Goal: Task Accomplishment & Management: Manage account settings

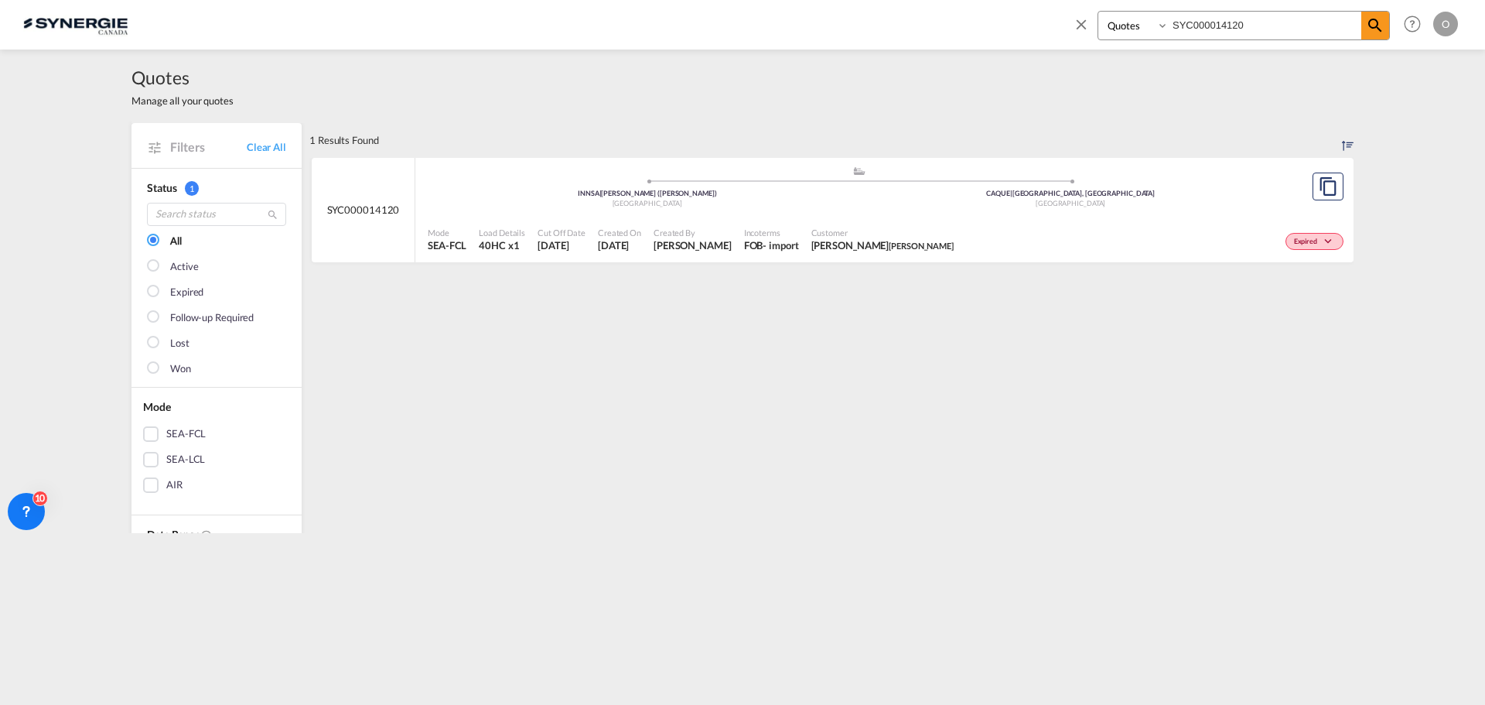
select select "Quotes"
drag, startPoint x: 1260, startPoint y: 27, endPoint x: 1018, endPoint y: 31, distance: 242.1
click at [1019, 32] on div "Bookings Quotes Enquiries SYC000014120 Help Resources Product Release O My Prof…" at bounding box center [742, 24] width 1438 height 48
paste input "37"
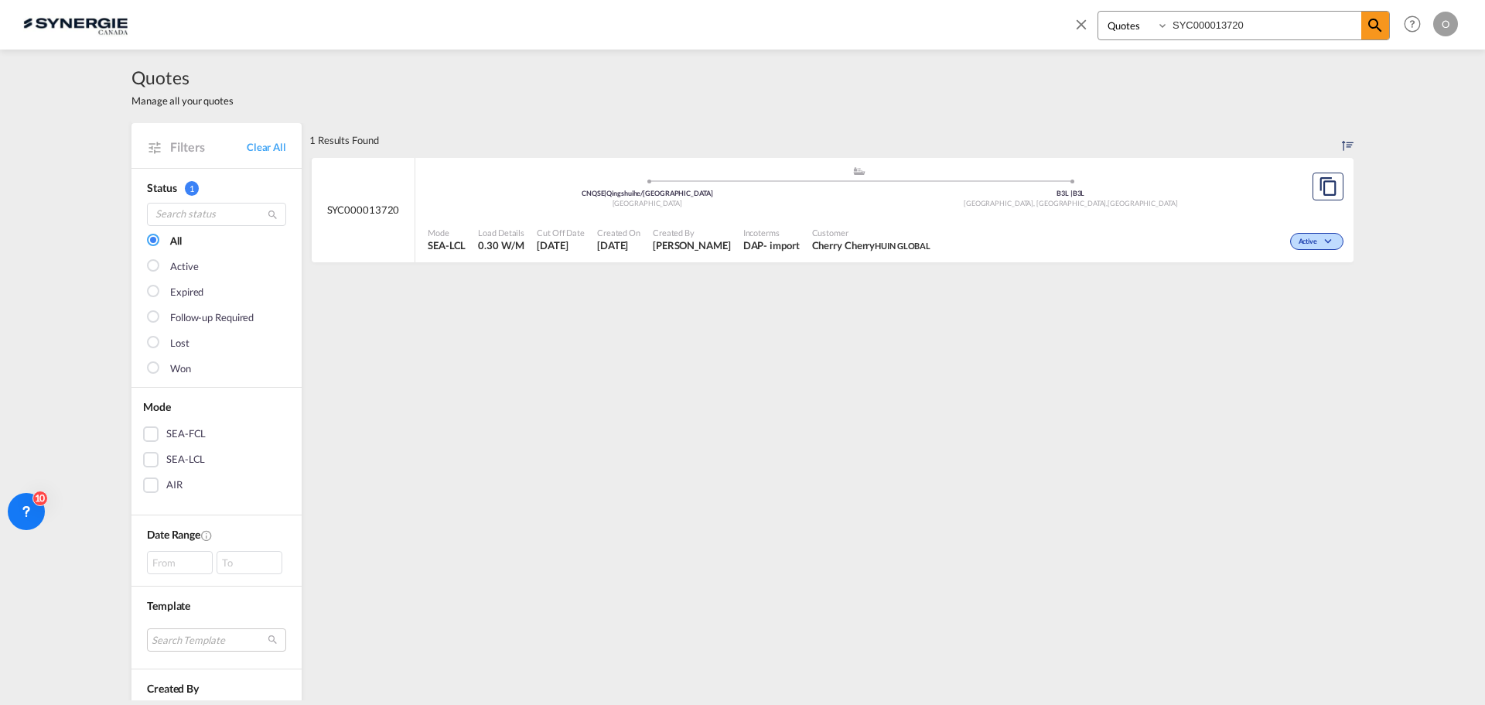
click at [848, 244] on span "Cherry Cherry HUIN GLOBAL" at bounding box center [871, 245] width 119 height 14
drag, startPoint x: 1276, startPoint y: 28, endPoint x: 844, endPoint y: 19, distance: 432.4
click at [848, 20] on div "Bookings Quotes Enquiries SYC000013720 Help Resources Product Release O My Prof…" at bounding box center [742, 24] width 1438 height 48
paste input "2788"
type input "SYC000012788"
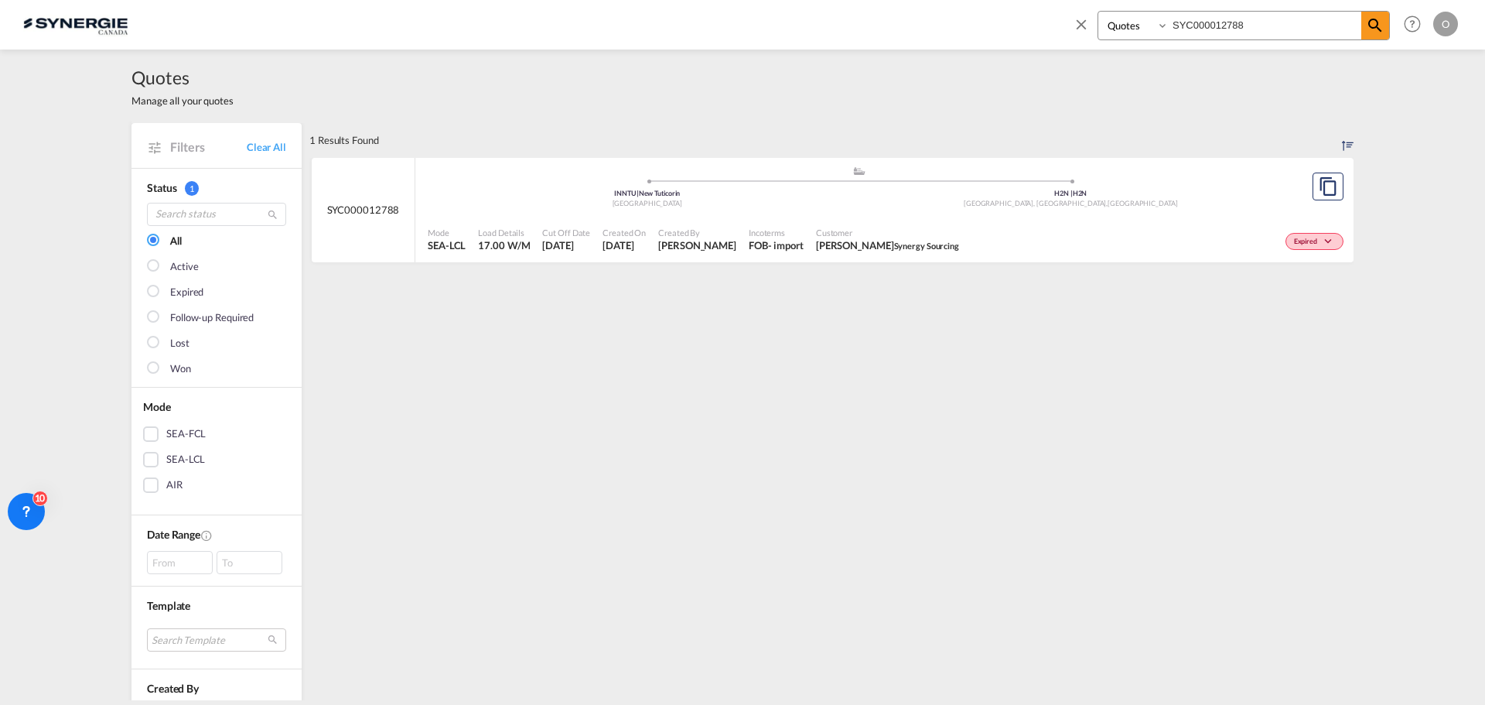
click at [816, 247] on span "Monty Sud Synergy Sourcing" at bounding box center [887, 245] width 143 height 14
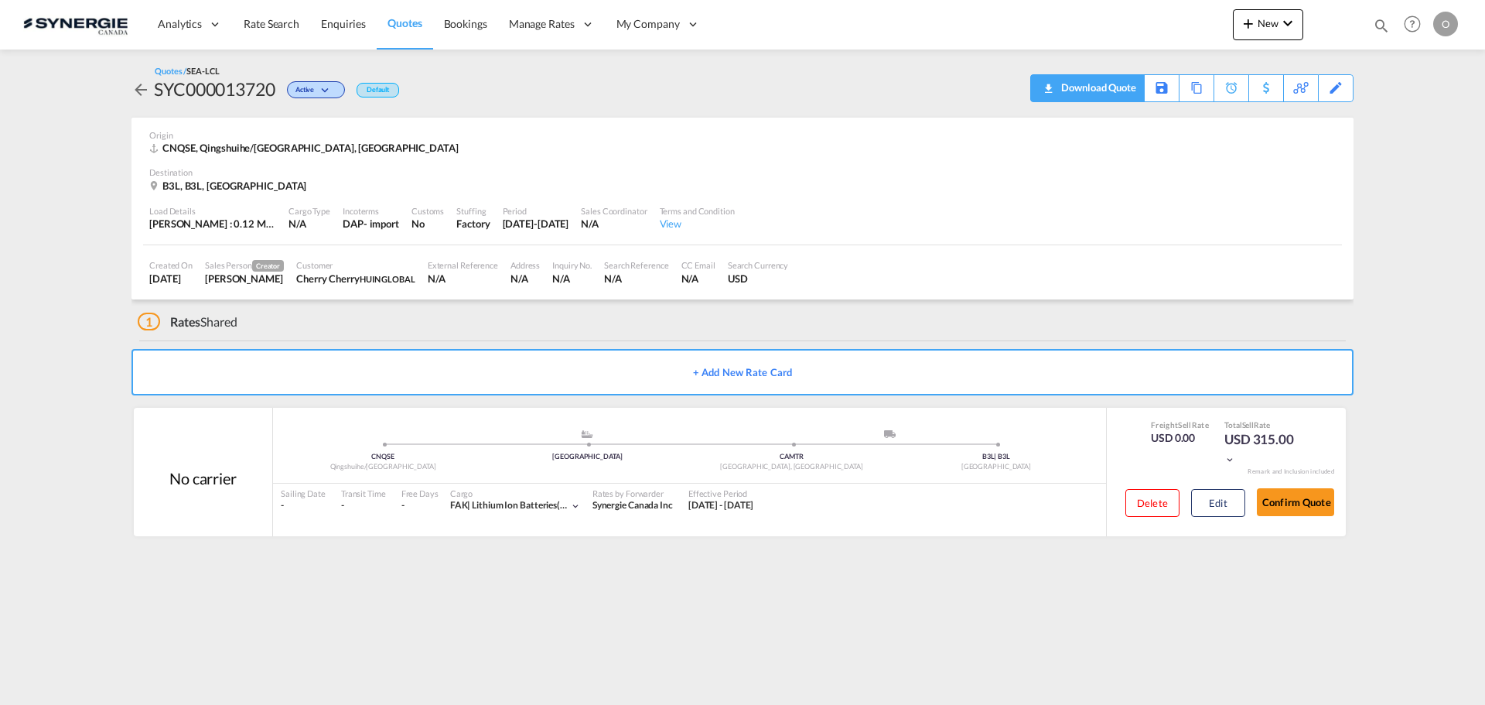
click at [1116, 92] on div "Download Quote" at bounding box center [1096, 87] width 79 height 25
click at [1223, 508] on button "Edit" at bounding box center [1218, 503] width 54 height 28
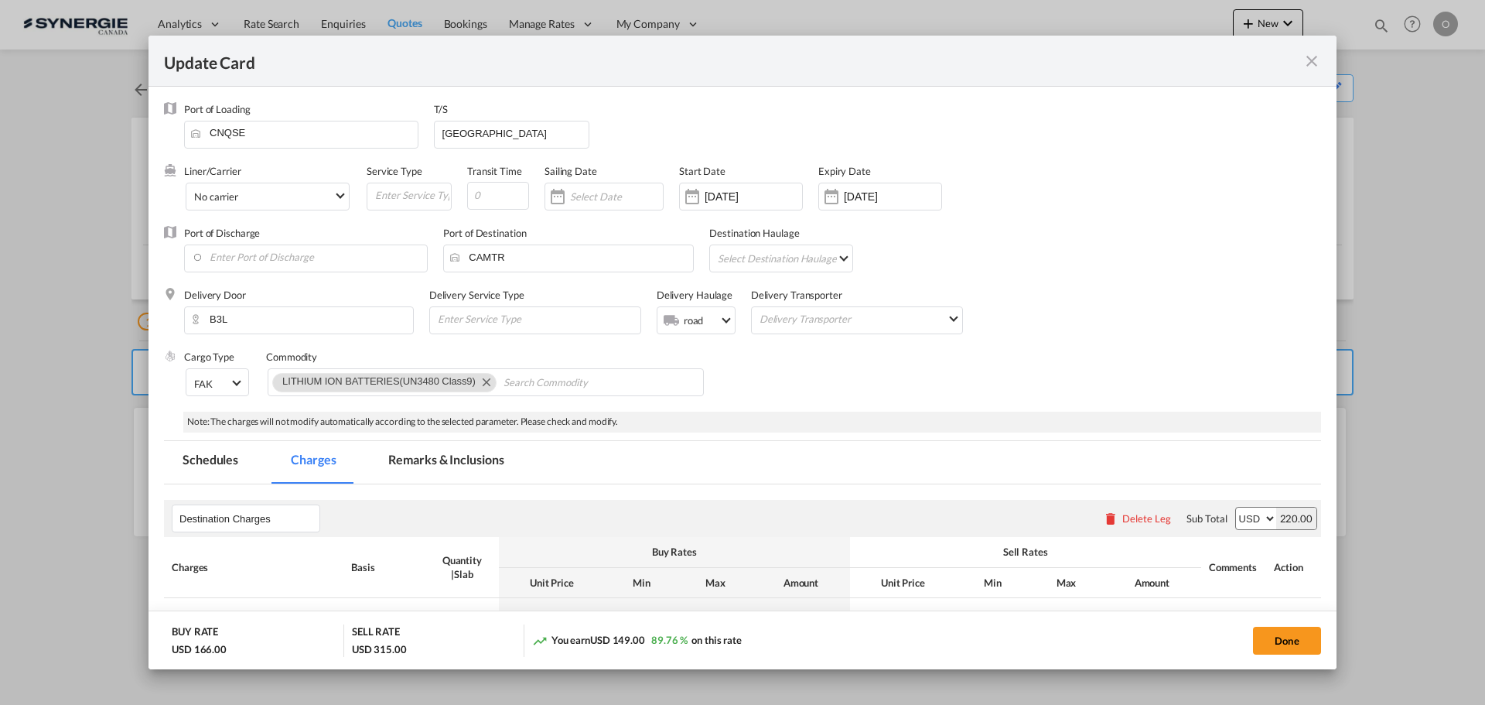
select select "flat"
select select "per_pallet"
select select "per_bl"
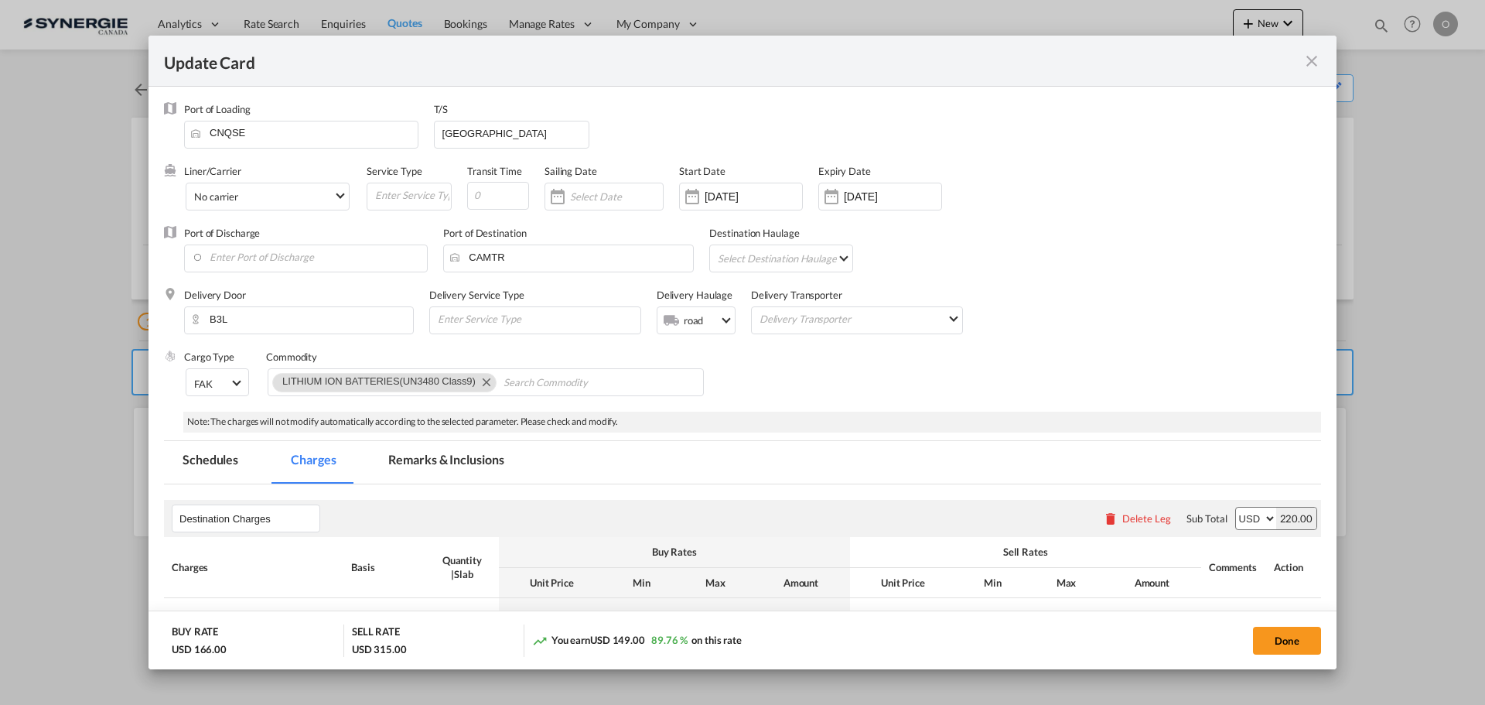
select select "per_shipment"
click at [432, 466] on md-tab-item "Remarks & Inclusions" at bounding box center [446, 462] width 152 height 43
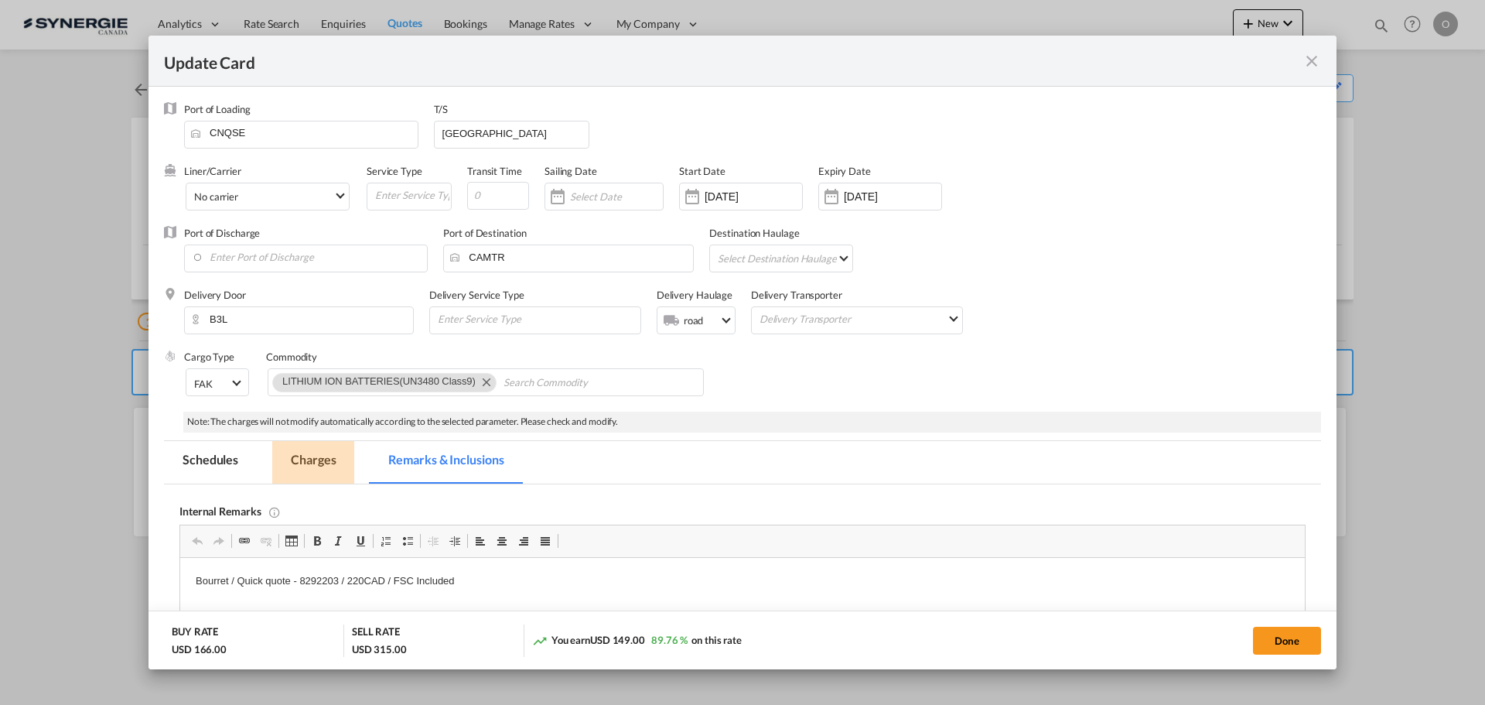
click at [321, 466] on md-tab-item "Charges" at bounding box center [313, 462] width 82 height 43
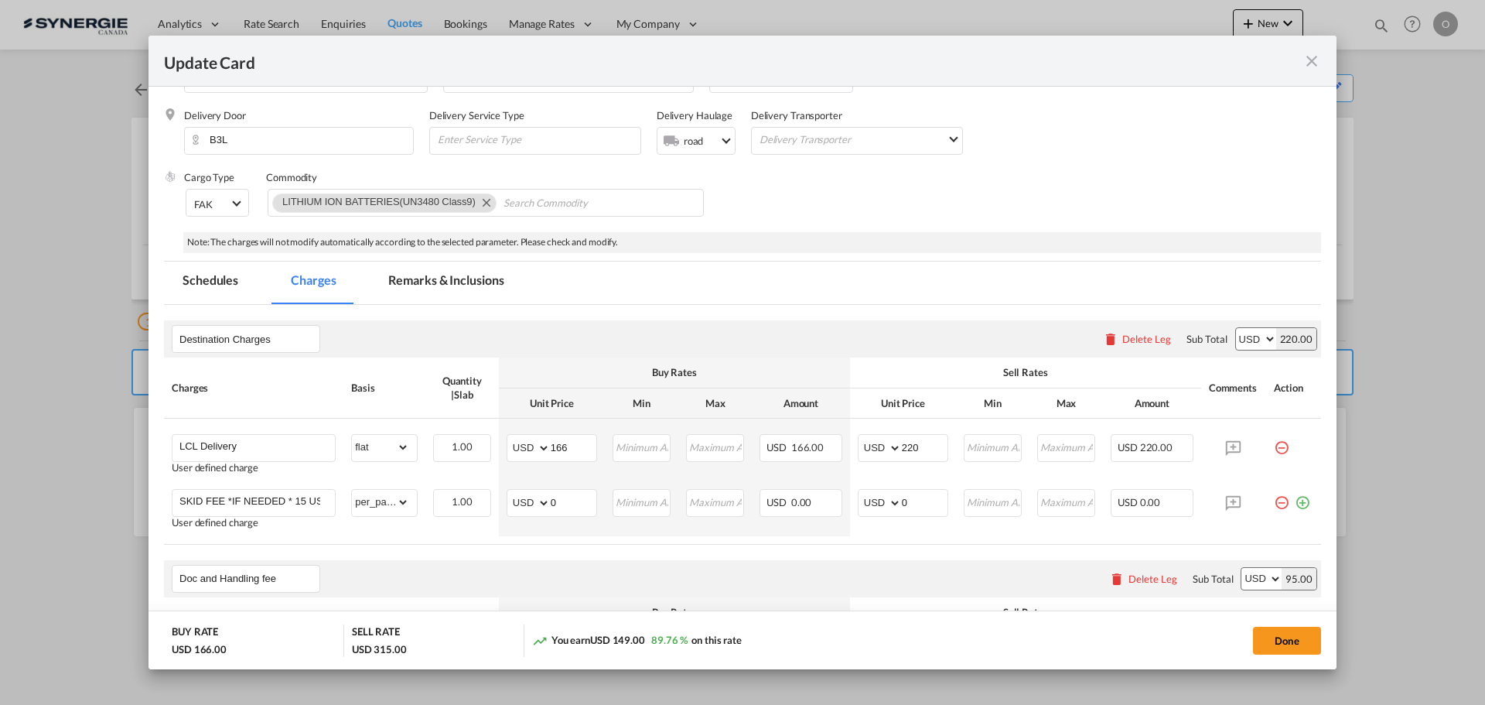
scroll to position [309, 0]
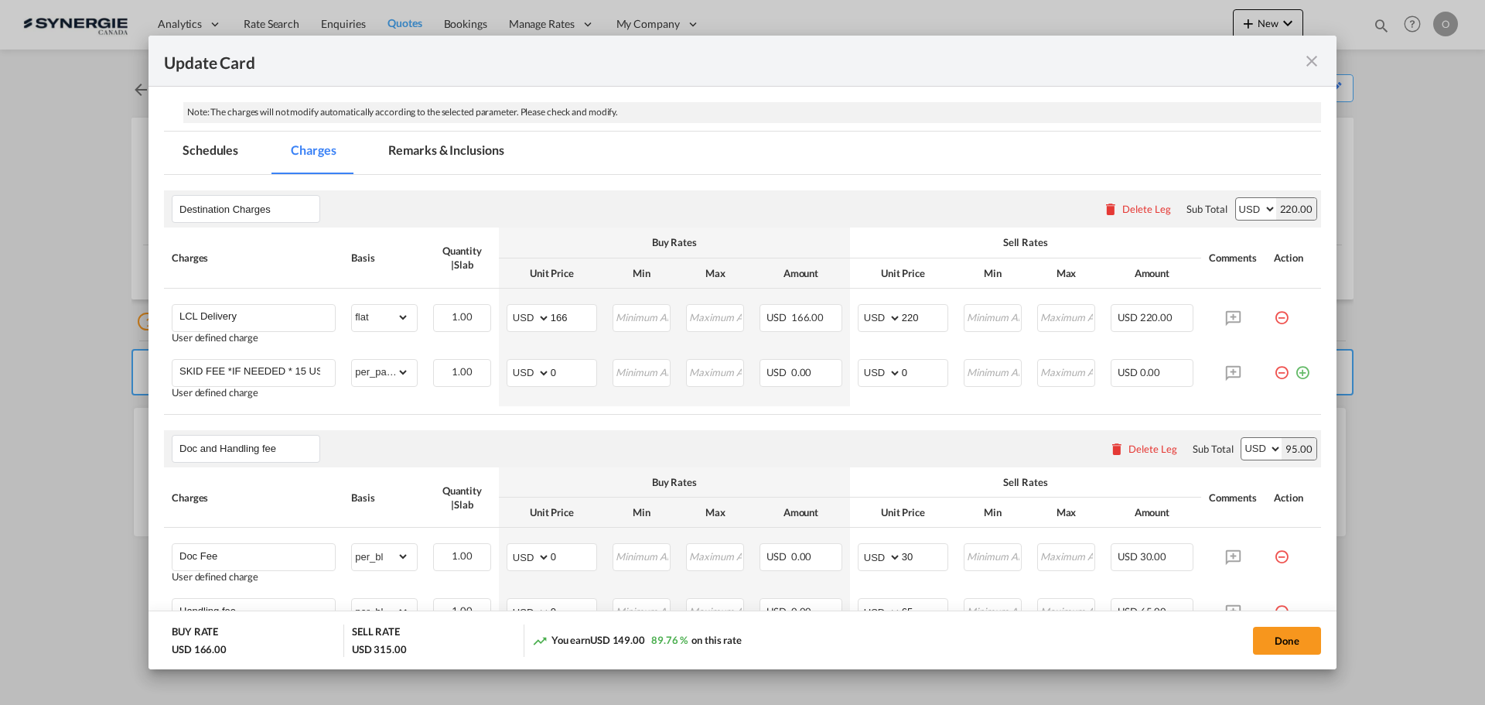
click at [1311, 64] on md-icon "icon-close fg-AAA8AD m-0 pointer" at bounding box center [1311, 61] width 19 height 19
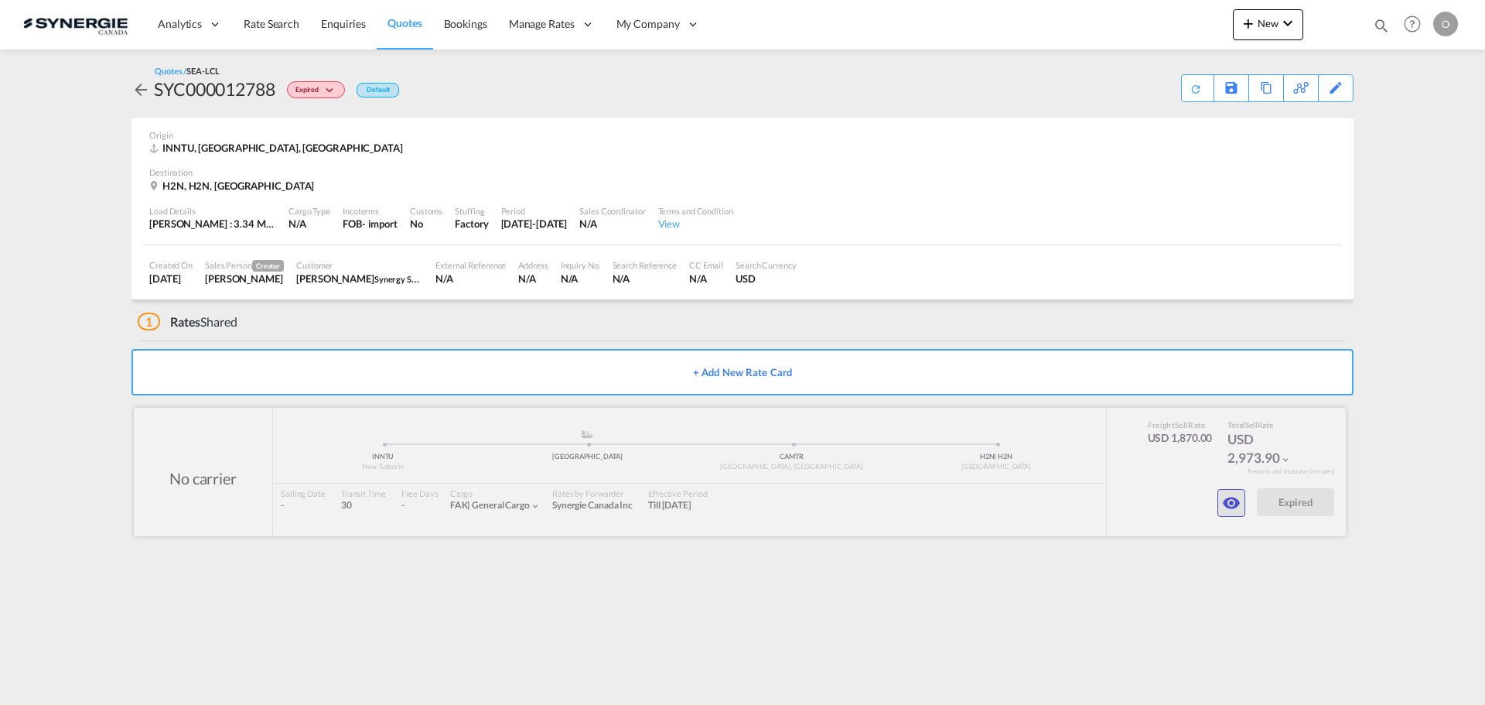
click at [1228, 499] on md-icon "icon-eye" at bounding box center [1231, 502] width 19 height 19
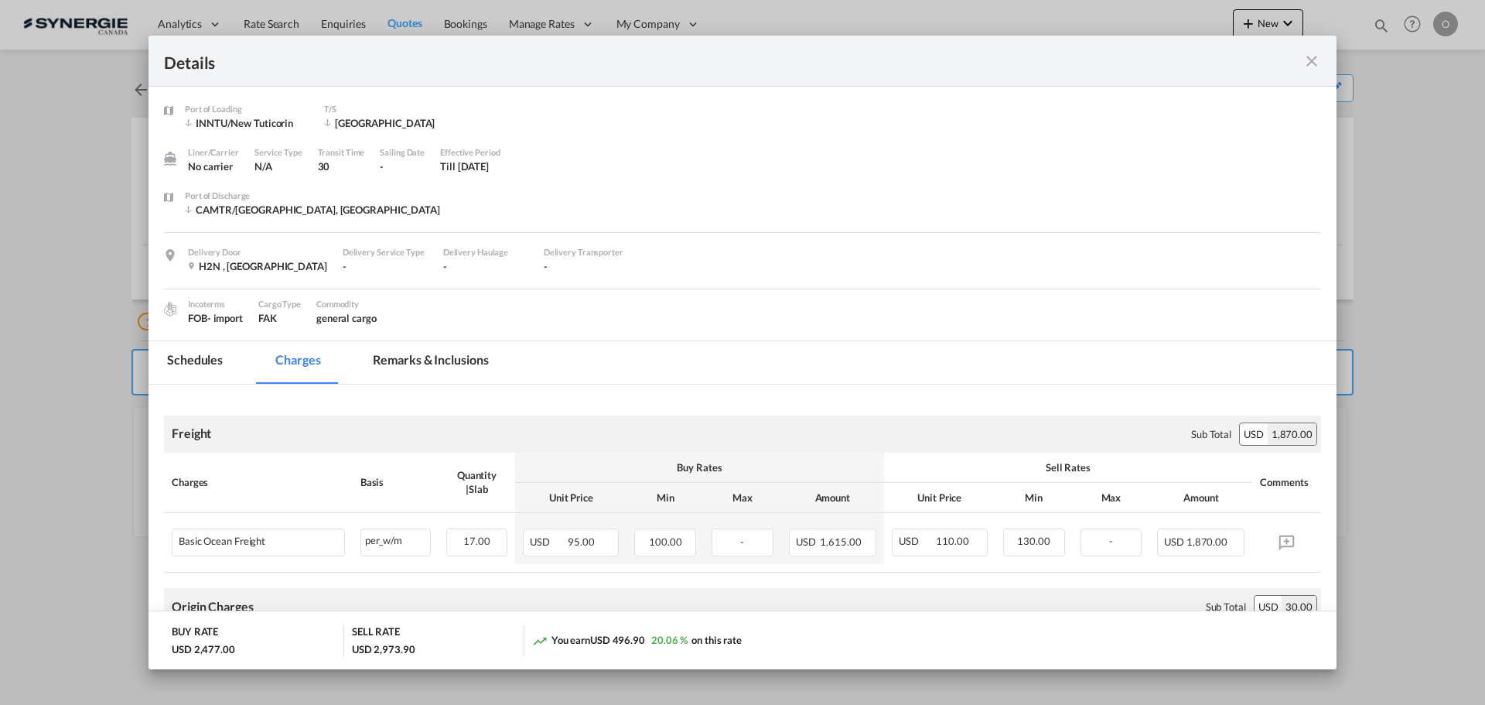
click at [419, 354] on md-tab-item "Remarks & Inclusions" at bounding box center [430, 362] width 152 height 43
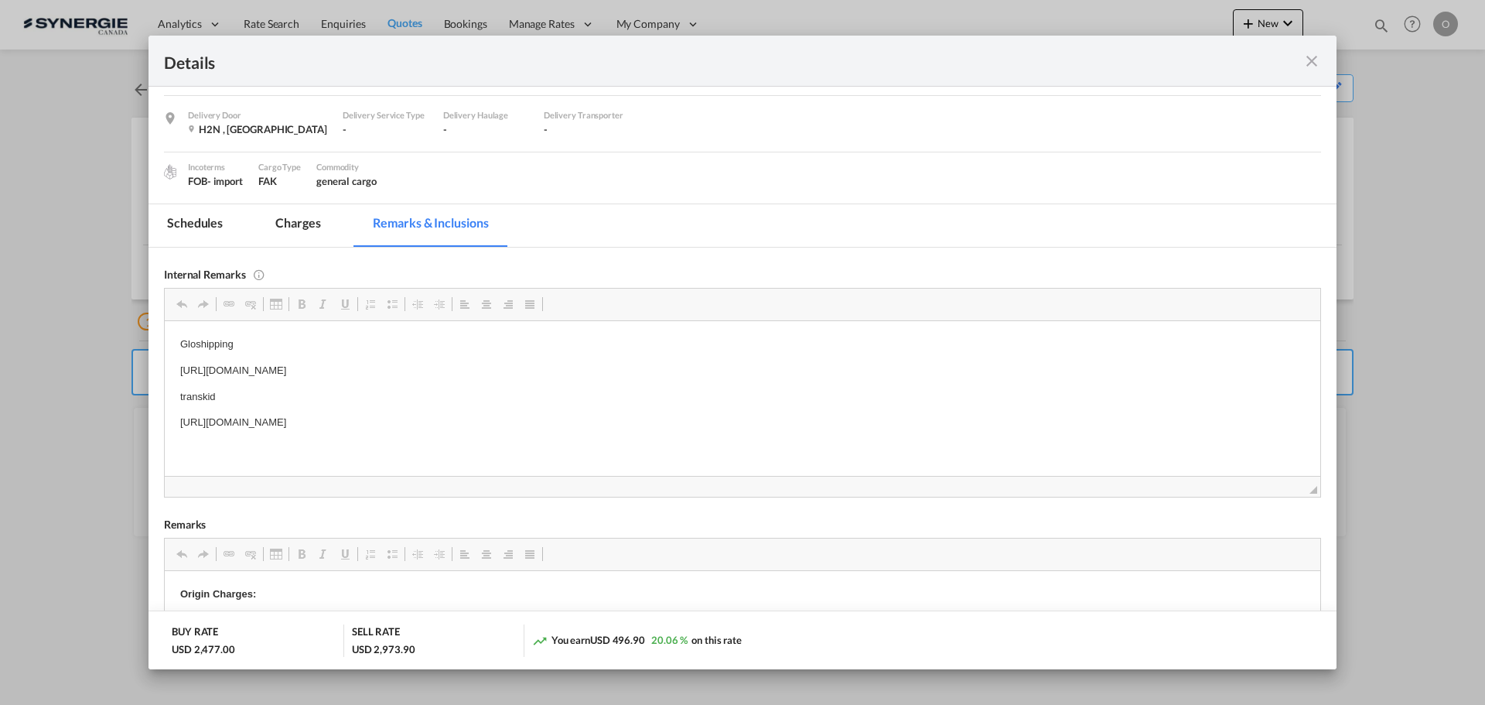
scroll to position [155, 0]
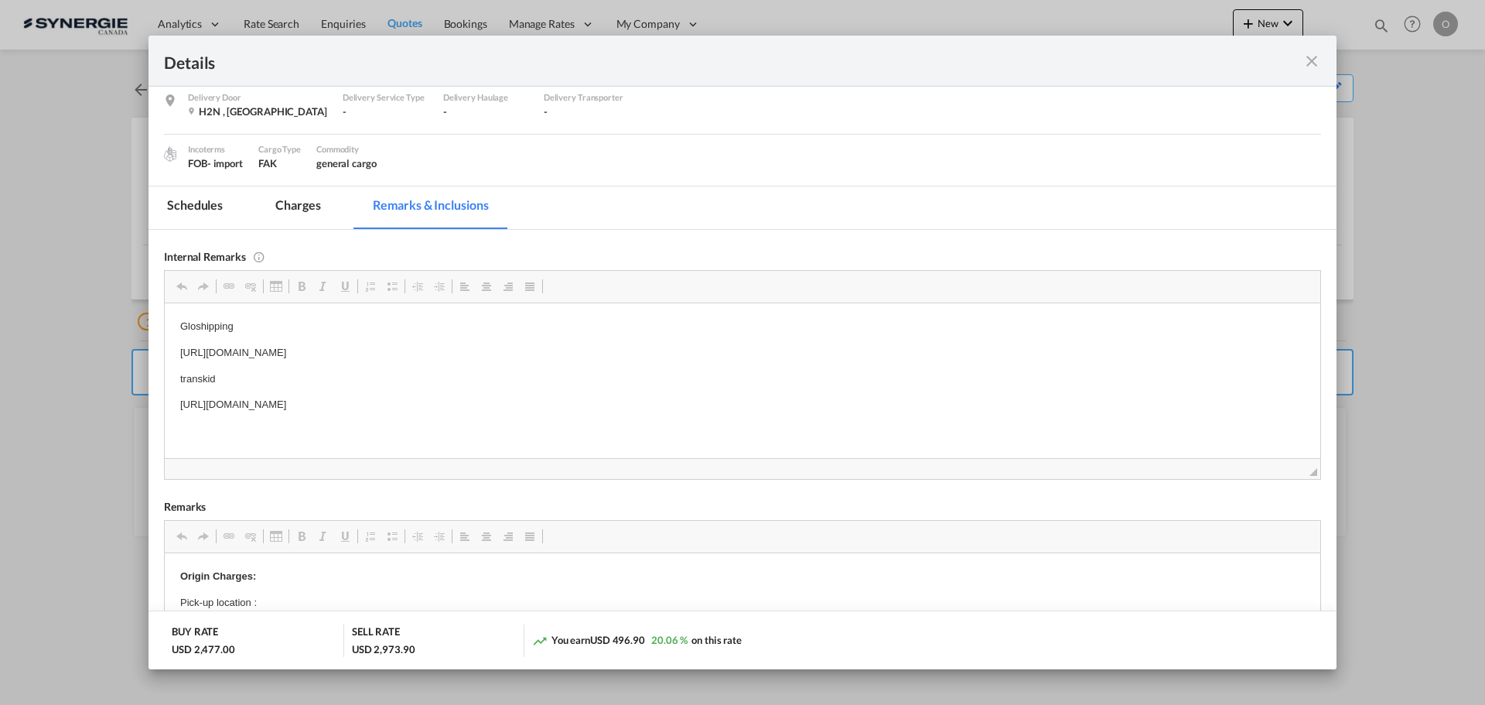
drag, startPoint x: 303, startPoint y: 203, endPoint x: 258, endPoint y: 203, distance: 44.9
click at [302, 203] on md-tab-item "Charges" at bounding box center [298, 207] width 82 height 43
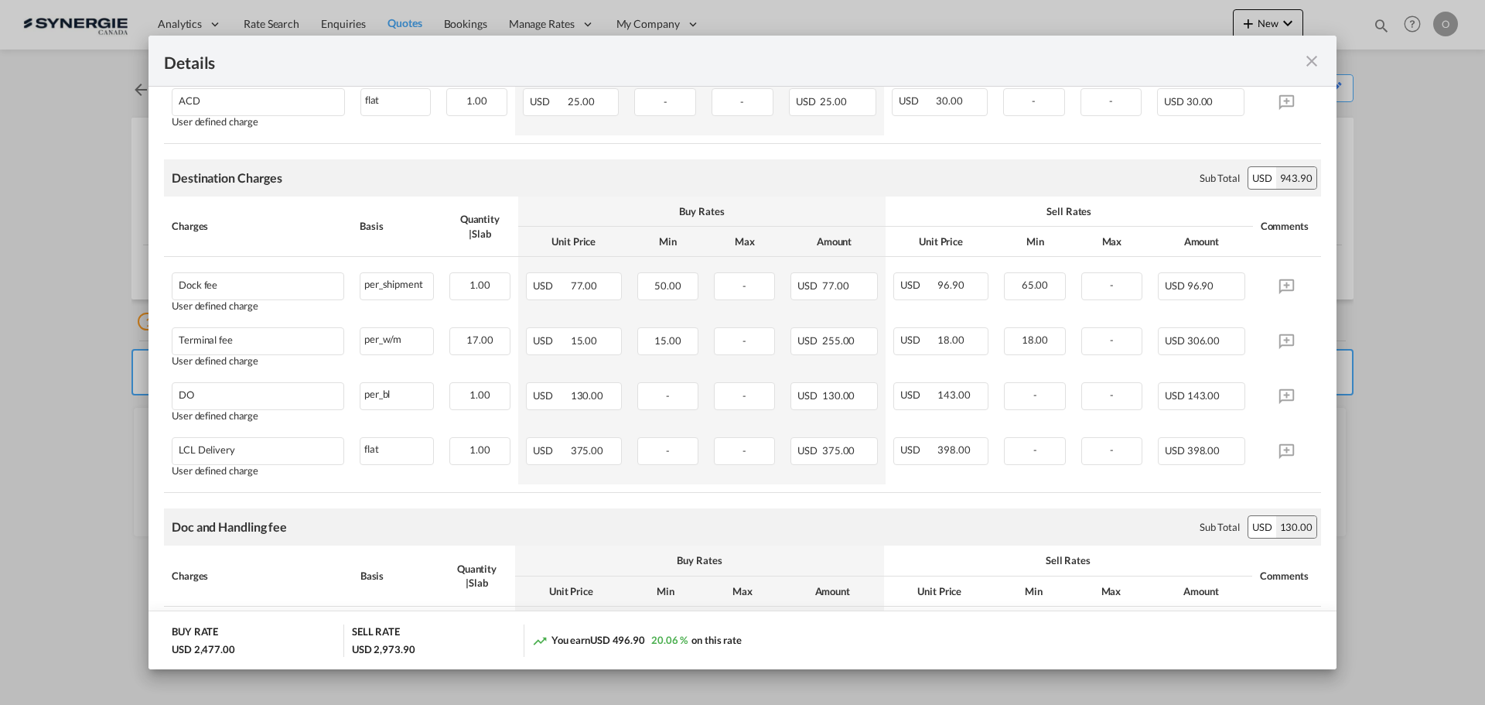
scroll to position [619, 0]
